Goal: Task Accomplishment & Management: Use online tool/utility

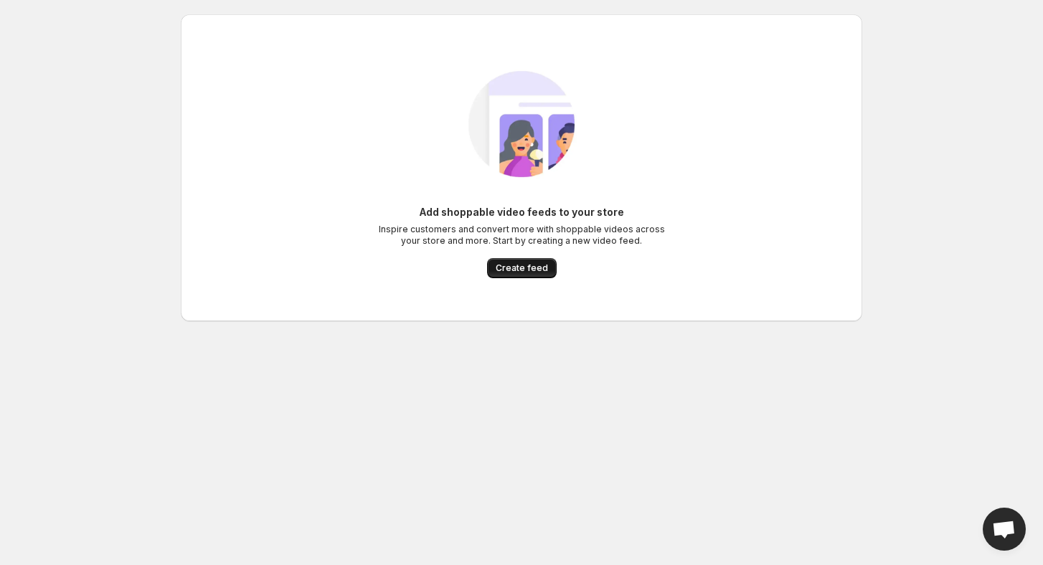
click at [518, 269] on span "Create feed" at bounding box center [522, 268] width 52 height 11
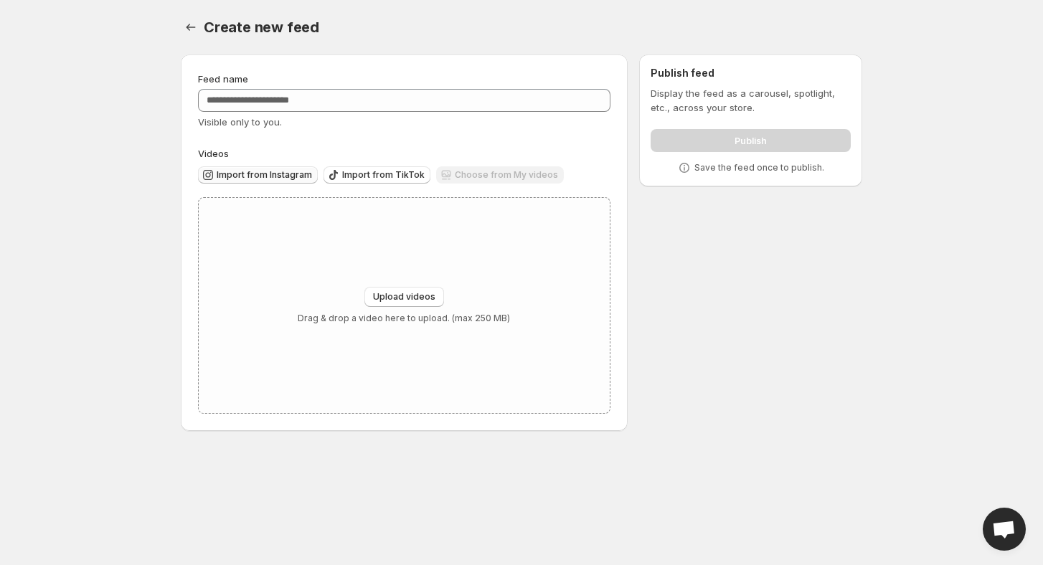
click at [275, 179] on span "Import from Instagram" at bounding box center [264, 174] width 95 height 11
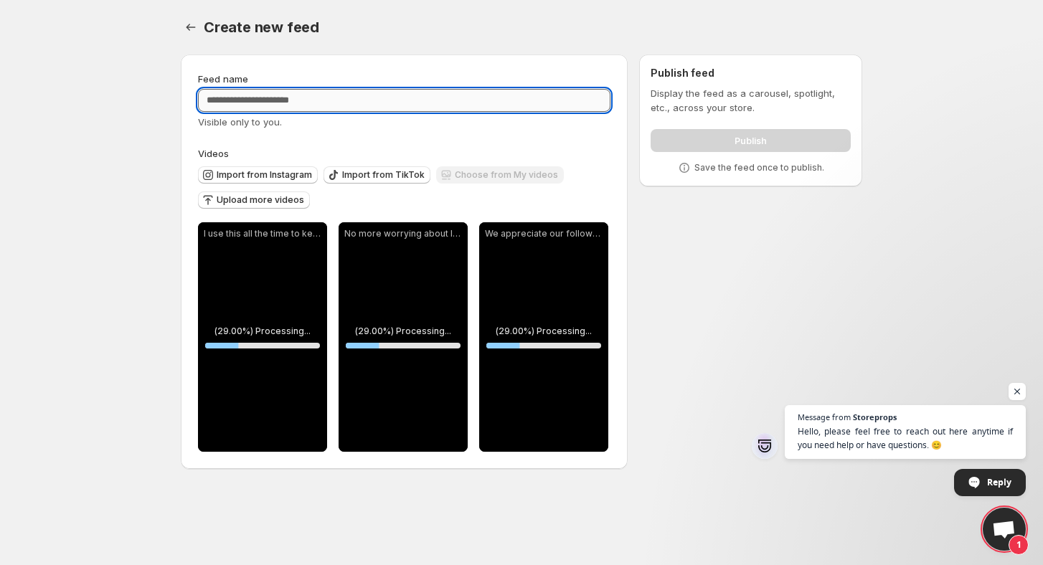
click at [283, 102] on input "Feed name" at bounding box center [404, 100] width 413 height 23
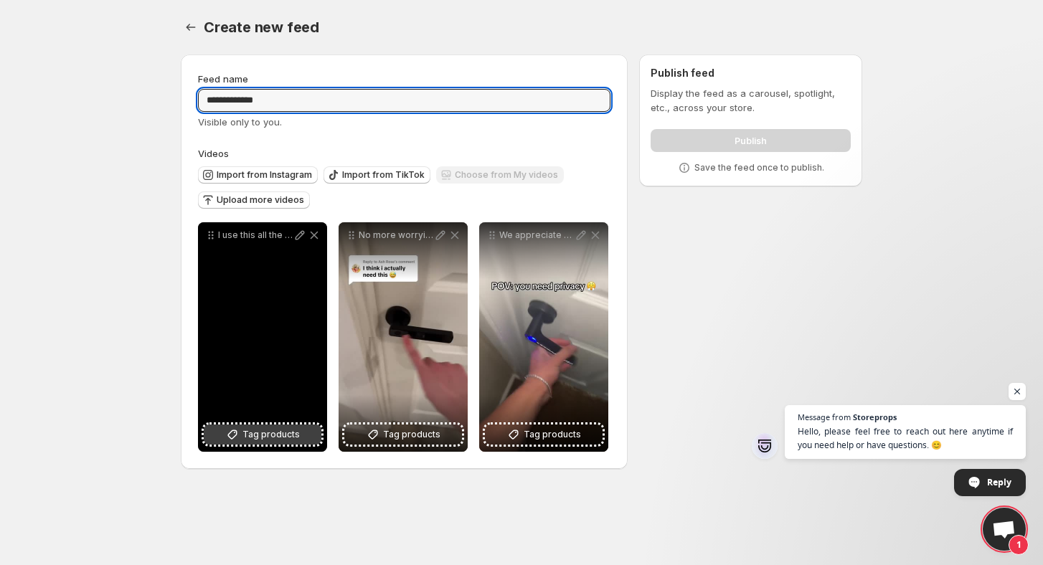
type input "**********"
click at [278, 434] on span "Tag products" at bounding box center [271, 435] width 57 height 14
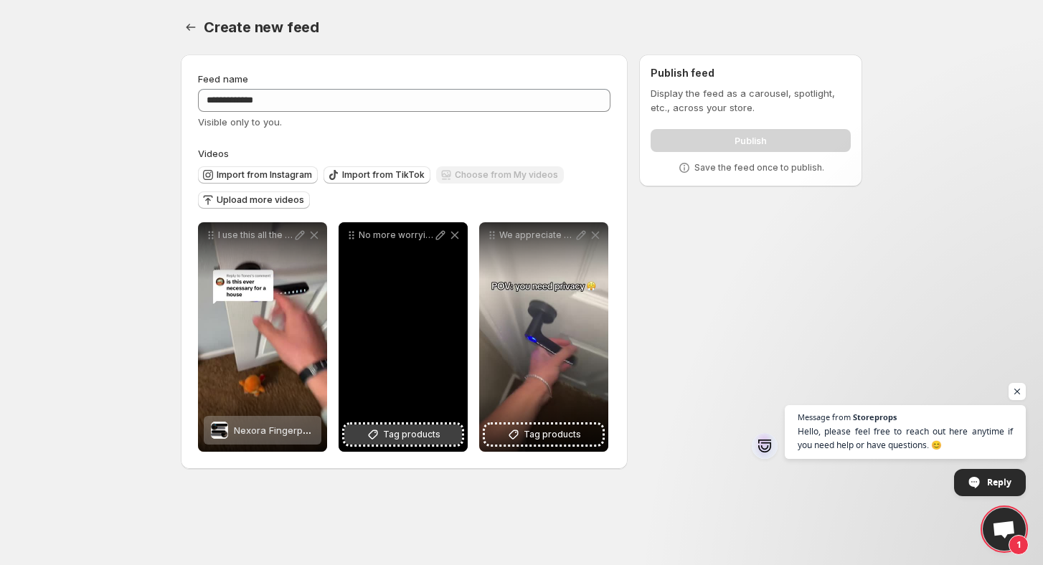
click at [365, 436] on button "Tag products" at bounding box center [403, 435] width 118 height 20
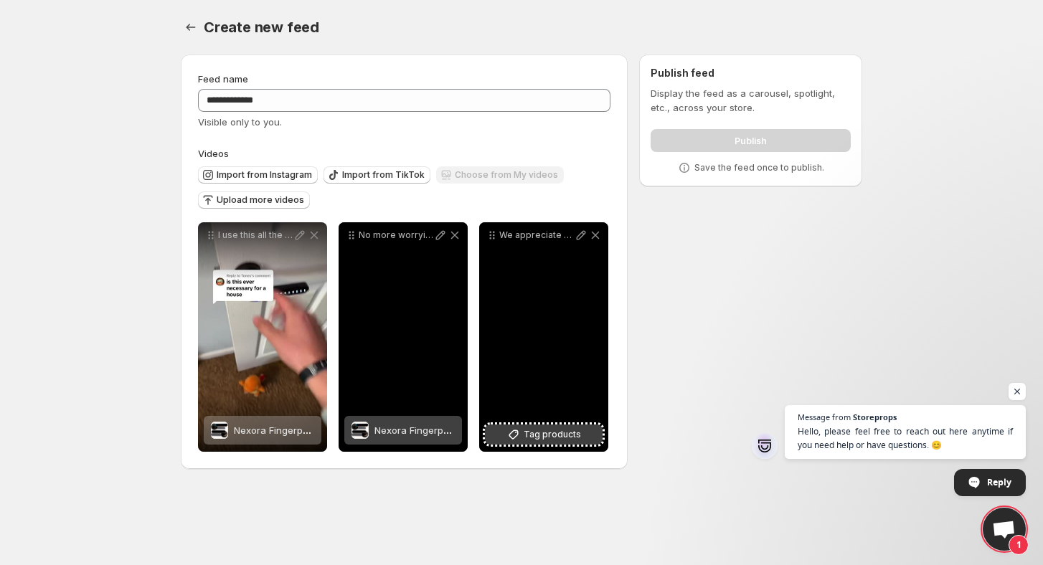
click at [530, 428] on span "Tag products" at bounding box center [552, 435] width 57 height 14
